Goal: Browse casually

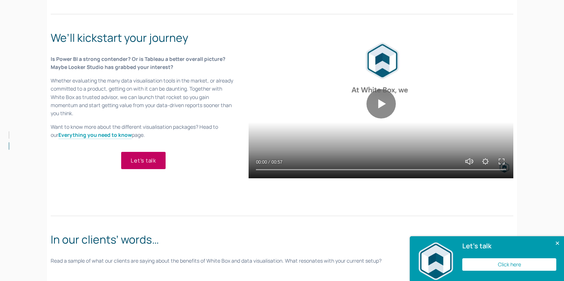
scroll to position [512, 0]
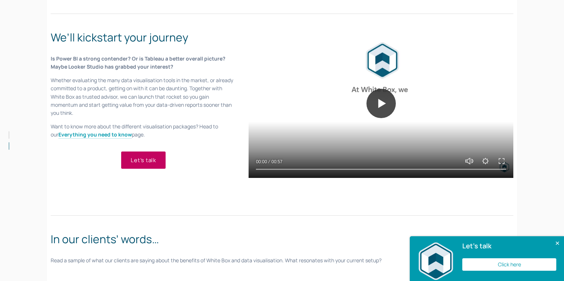
click at [384, 97] on button "Play" at bounding box center [380, 103] width 29 height 29
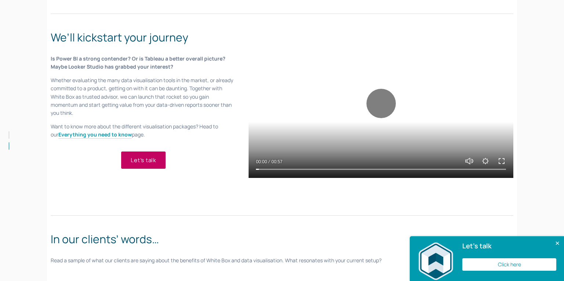
click at [500, 157] on button "Exit fullscreen Enter fullscreen" at bounding box center [501, 161] width 9 height 9
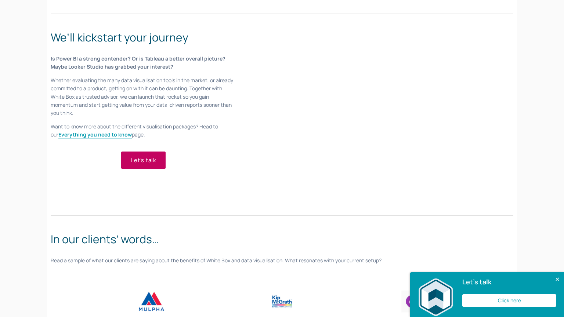
type input "100"
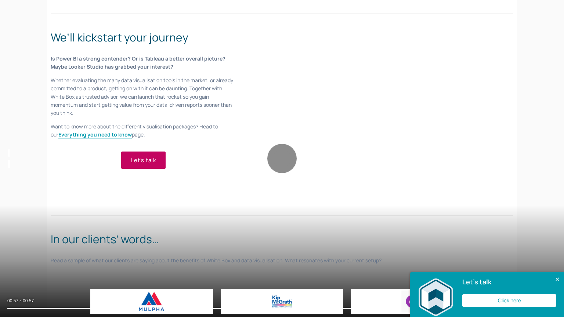
click at [551, 301] on button "Exit fullscreen Enter fullscreen" at bounding box center [552, 300] width 9 height 9
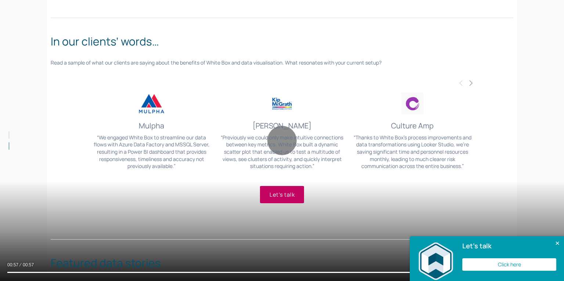
scroll to position [712, 0]
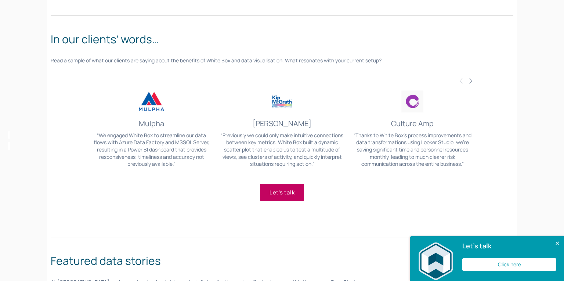
click at [556, 240] on button "Close" at bounding box center [556, 243] width 15 height 15
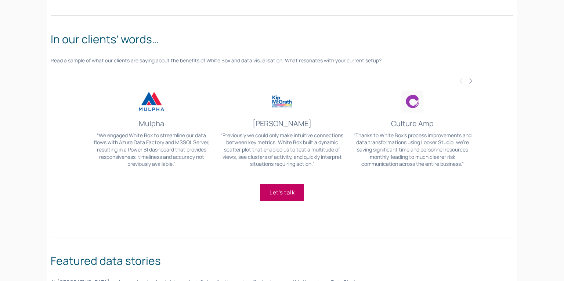
click at [472, 82] on span "Next" at bounding box center [471, 80] width 6 height 7
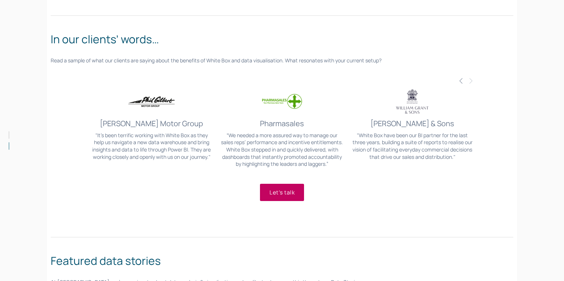
click at [414, 124] on link "William Grant & Sons" at bounding box center [412, 124] width 84 height 10
click at [460, 83] on span "Previous" at bounding box center [461, 80] width 6 height 7
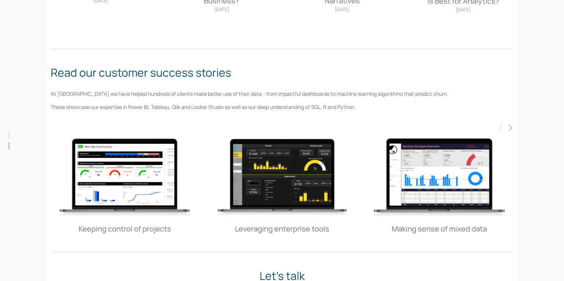
scroll to position [1117, 0]
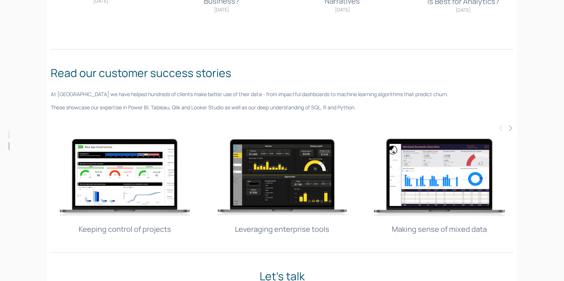
click at [132, 177] on img at bounding box center [125, 178] width 148 height 99
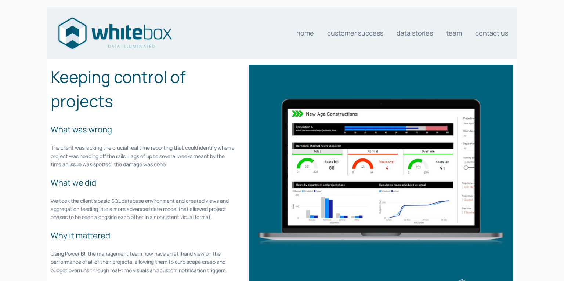
click at [139, 40] on img at bounding box center [114, 33] width 117 height 36
